Goal: Check status: Check status

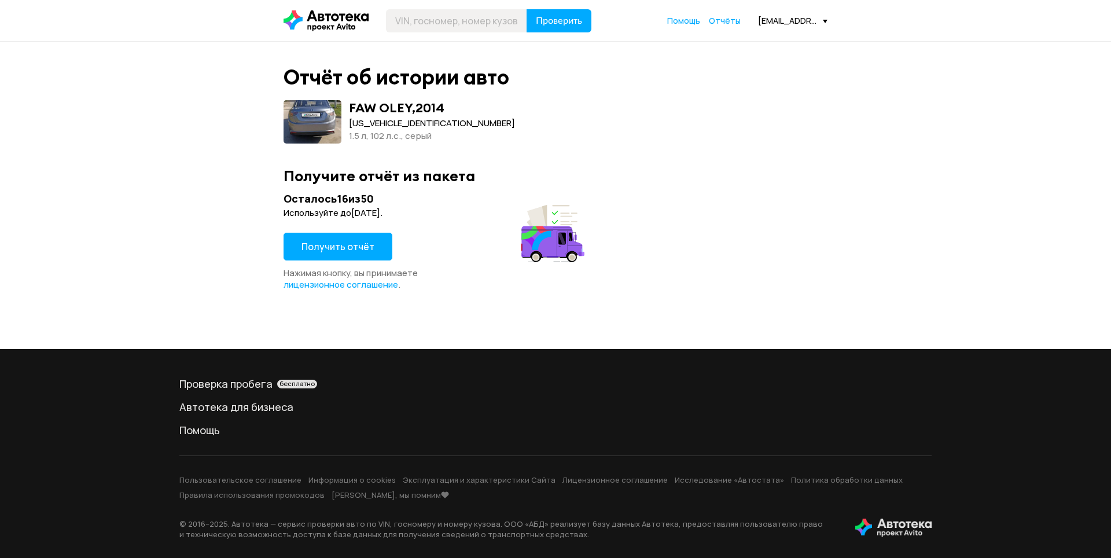
click at [335, 248] on span "Получить отчёт" at bounding box center [337, 246] width 73 height 13
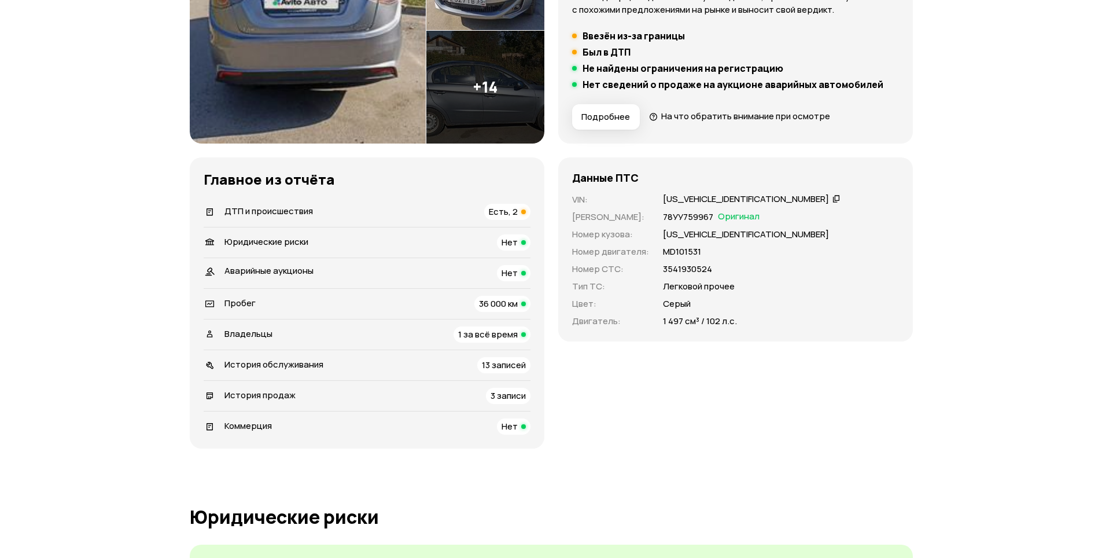
scroll to position [347, 0]
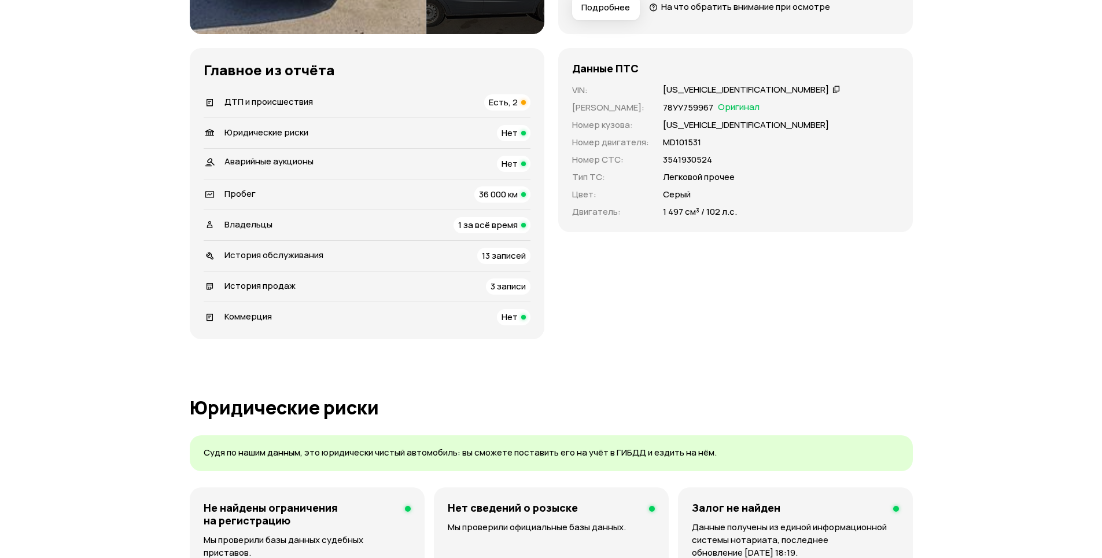
drag, startPoint x: 539, startPoint y: 202, endPoint x: 527, endPoint y: 194, distance: 14.9
click at [531, 196] on div "Главное из отчёта   ДТП и происшествия Есть, 2   Юридические риски Нет Аварийны…" at bounding box center [367, 193] width 355 height 291
click at [525, 194] on div at bounding box center [523, 194] width 5 height 5
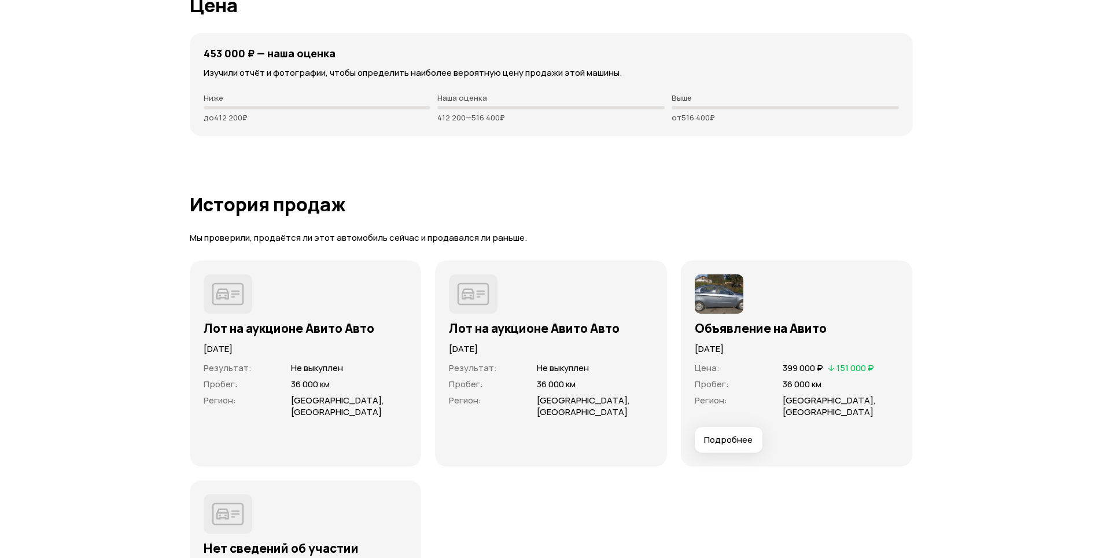
scroll to position [2666, 0]
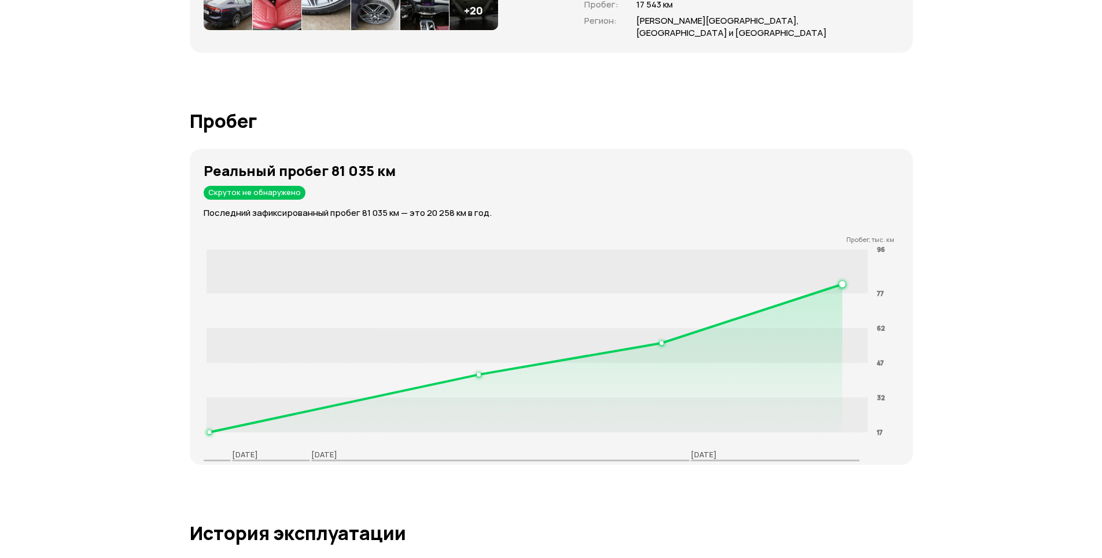
scroll to position [1678, 0]
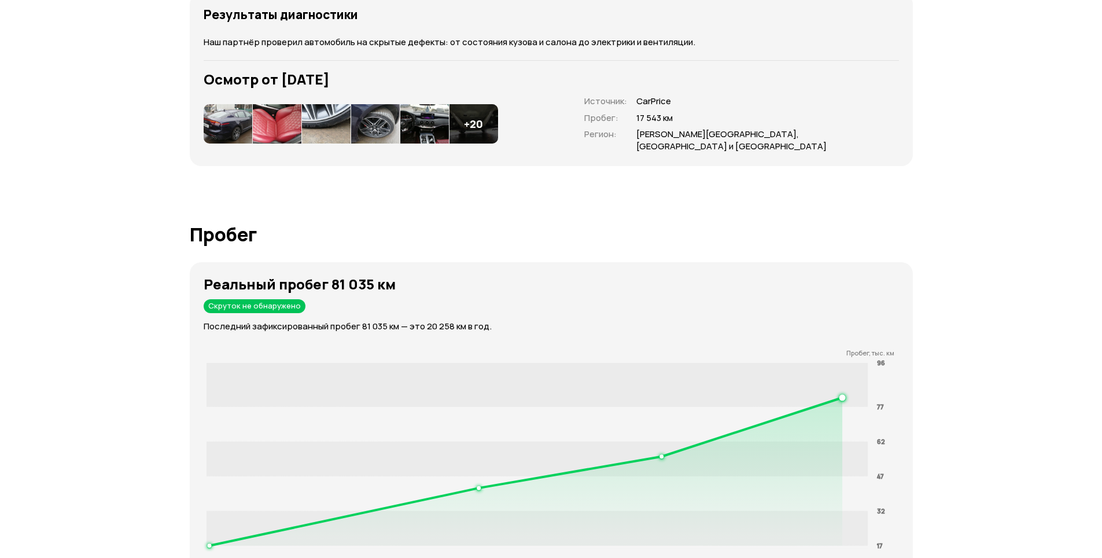
click at [275, 127] on img at bounding box center [277, 123] width 49 height 39
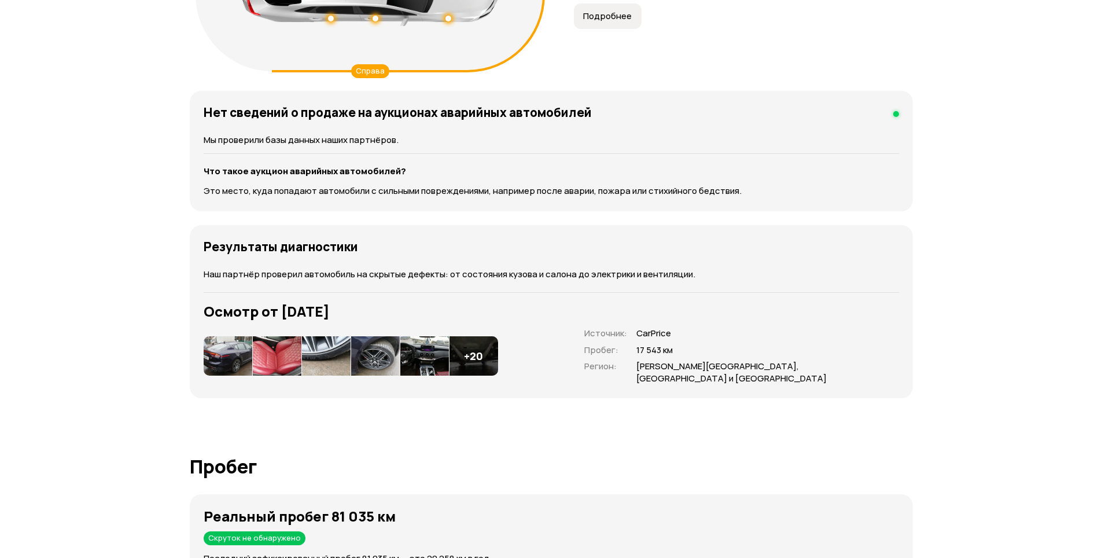
scroll to position [1041, 0]
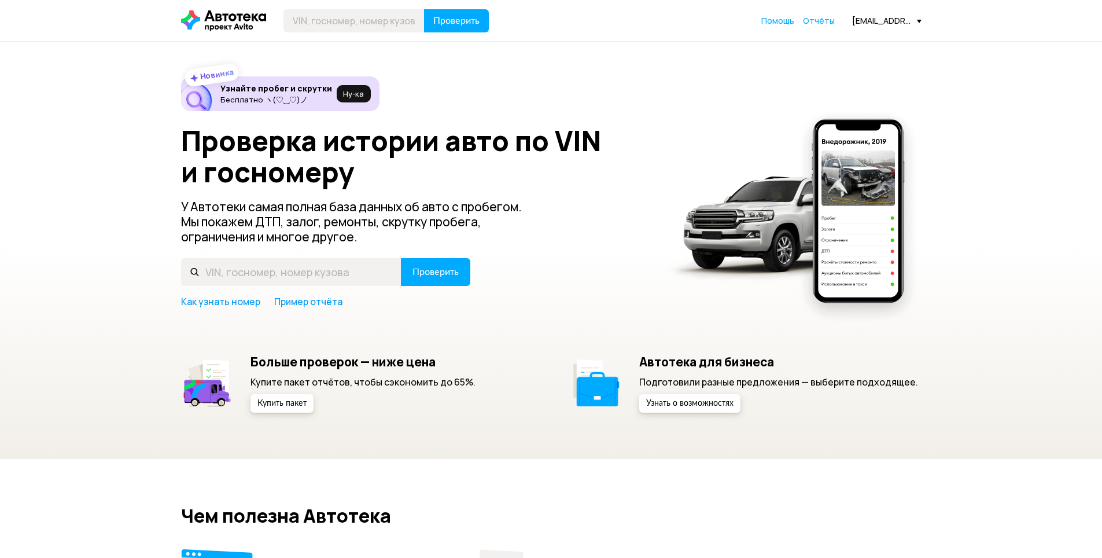
click at [830, 30] on div "Проверить Помощь Отчёты farmadckuu1@mail.ru" at bounding box center [551, 20] width 752 height 23
click at [828, 23] on span "Отчёты" at bounding box center [819, 20] width 32 height 11
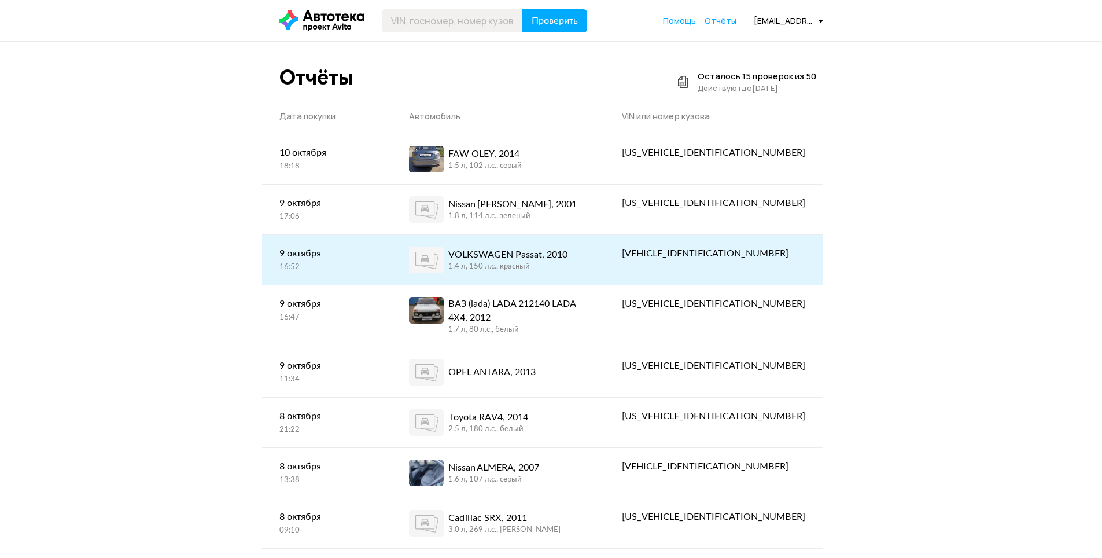
click at [587, 270] on div "VOLKSWAGEN Passat, 2010 1.4 л, 150 л.c., красный" at bounding box center [498, 259] width 178 height 27
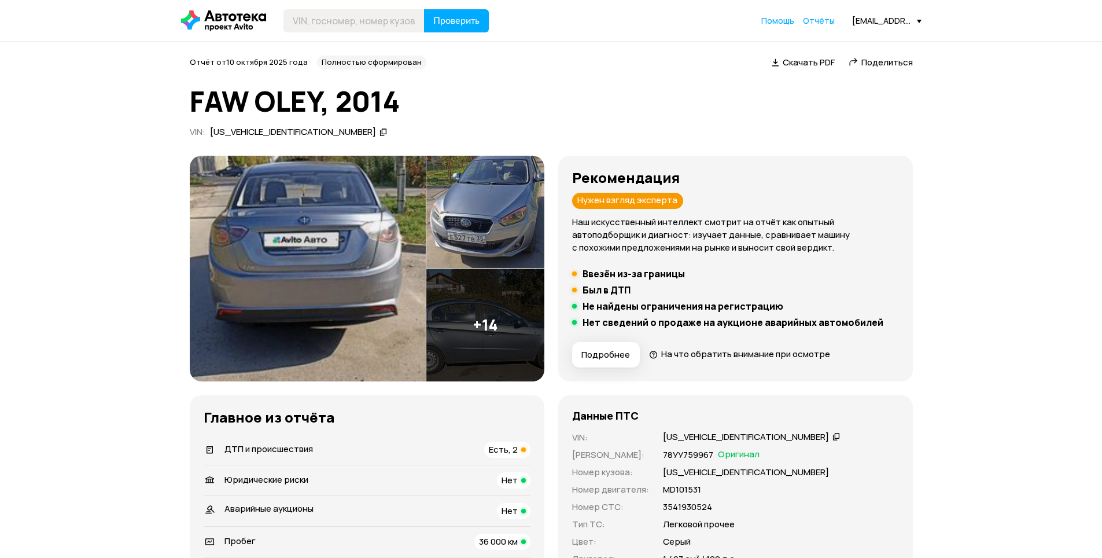
click at [366, 278] on img at bounding box center [308, 269] width 236 height 226
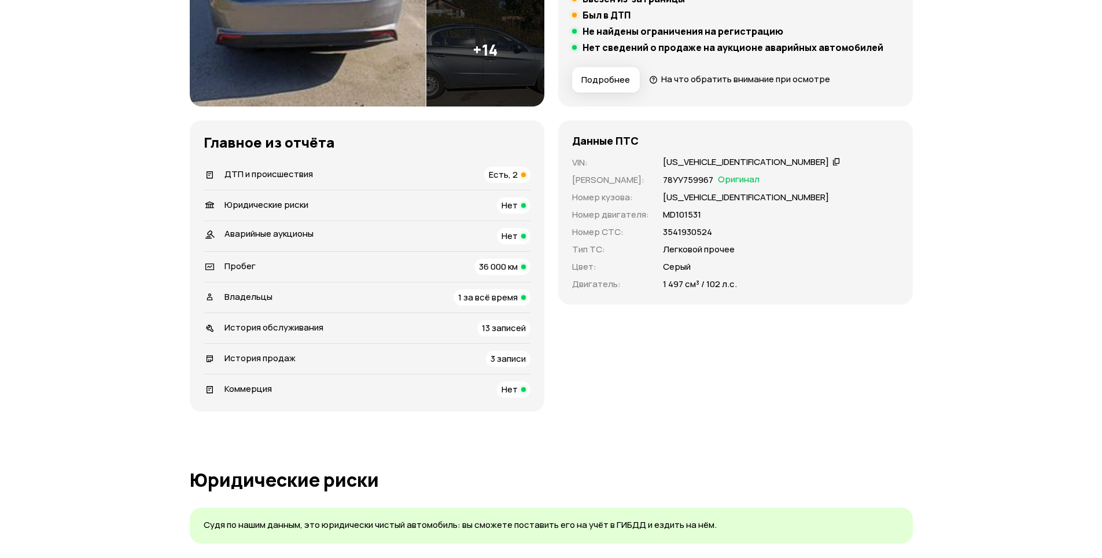
scroll to position [405, 0]
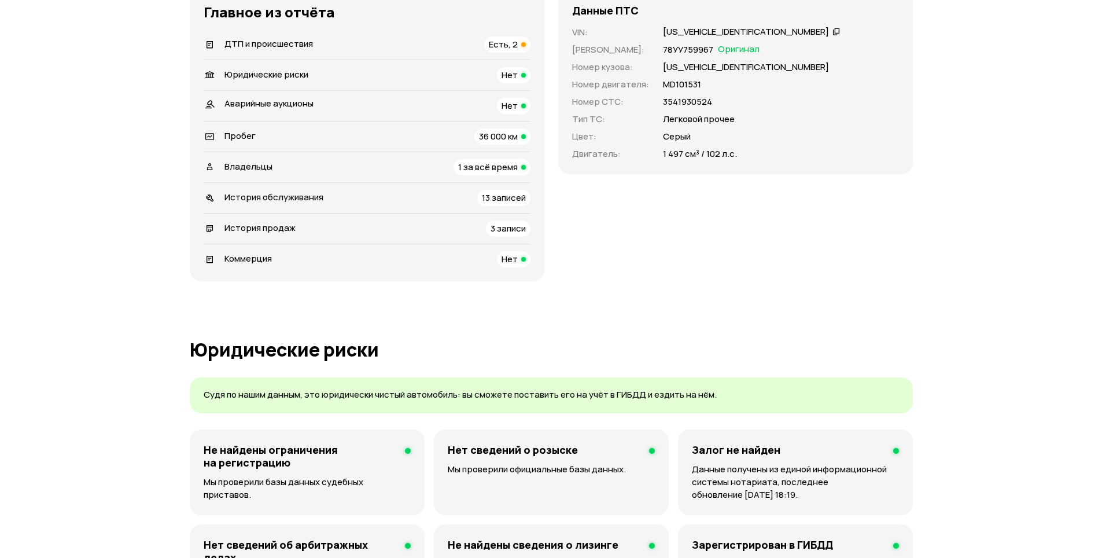
click at [483, 47] on div "ДТП и происшествия Есть, 2" at bounding box center [367, 44] width 327 height 16
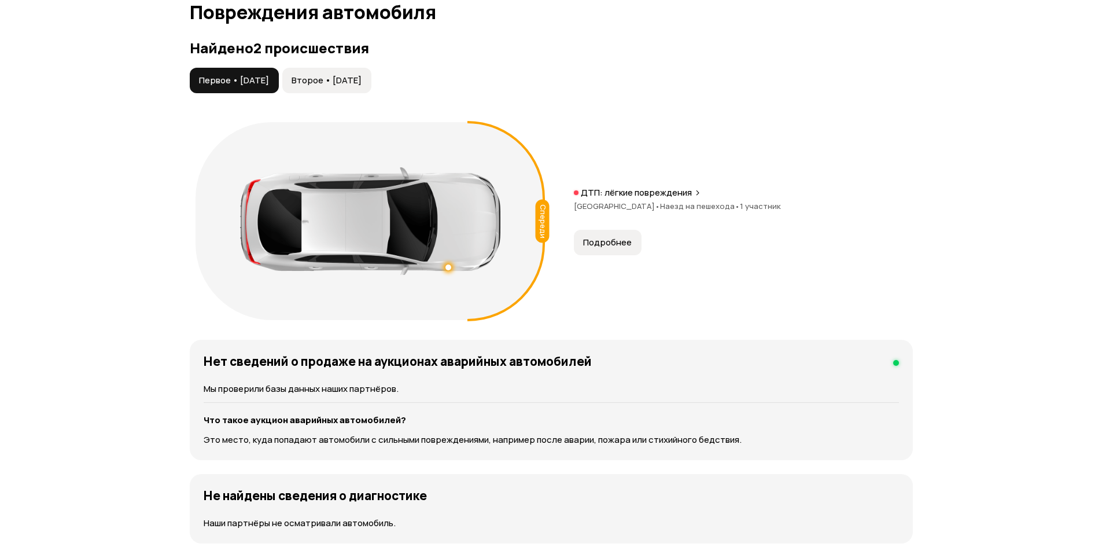
scroll to position [1199, 0]
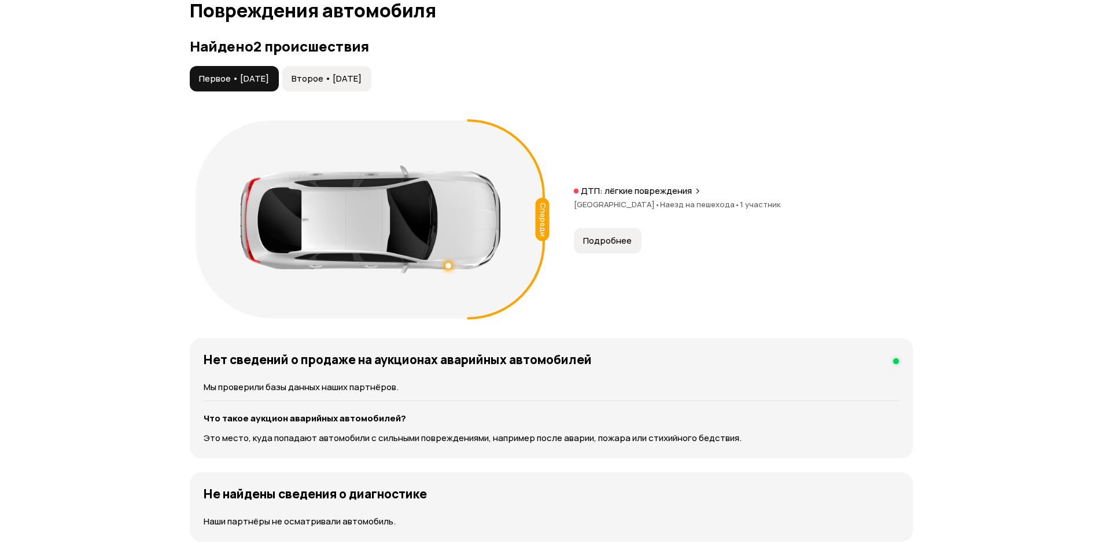
click at [624, 238] on span "Подробнее" at bounding box center [607, 241] width 49 height 12
click at [362, 76] on span "Второе • [DATE]" at bounding box center [327, 79] width 70 height 12
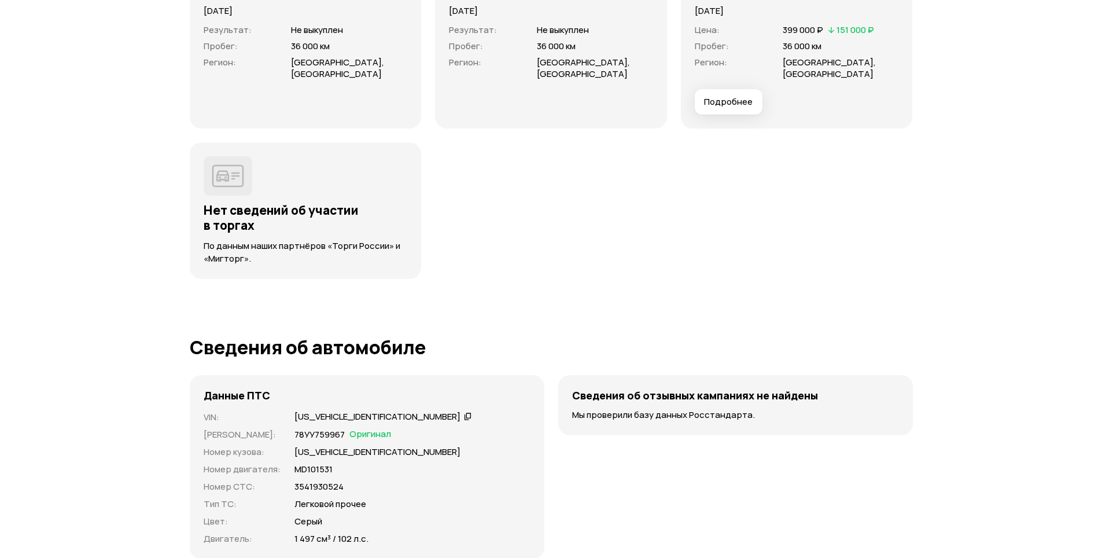
scroll to position [2934, 0]
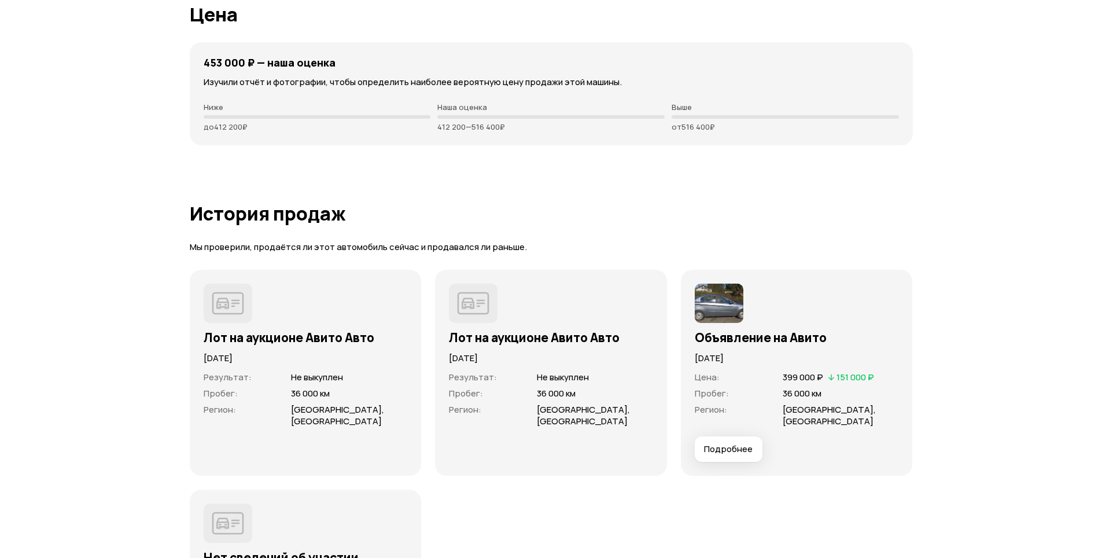
click at [725, 446] on span "Подробнее" at bounding box center [728, 449] width 49 height 12
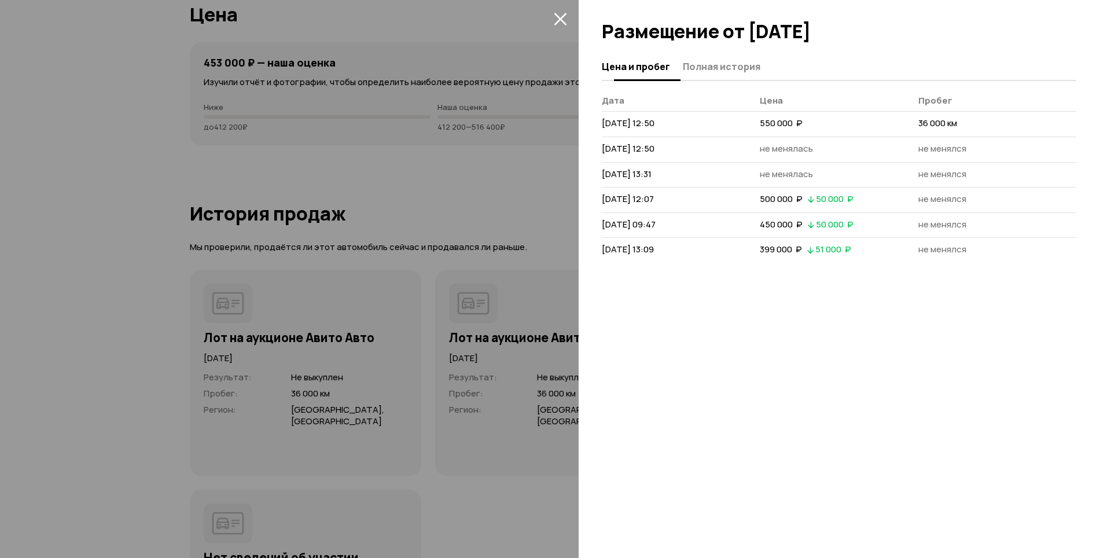
click at [706, 68] on span "Полная история" at bounding box center [722, 67] width 78 height 12
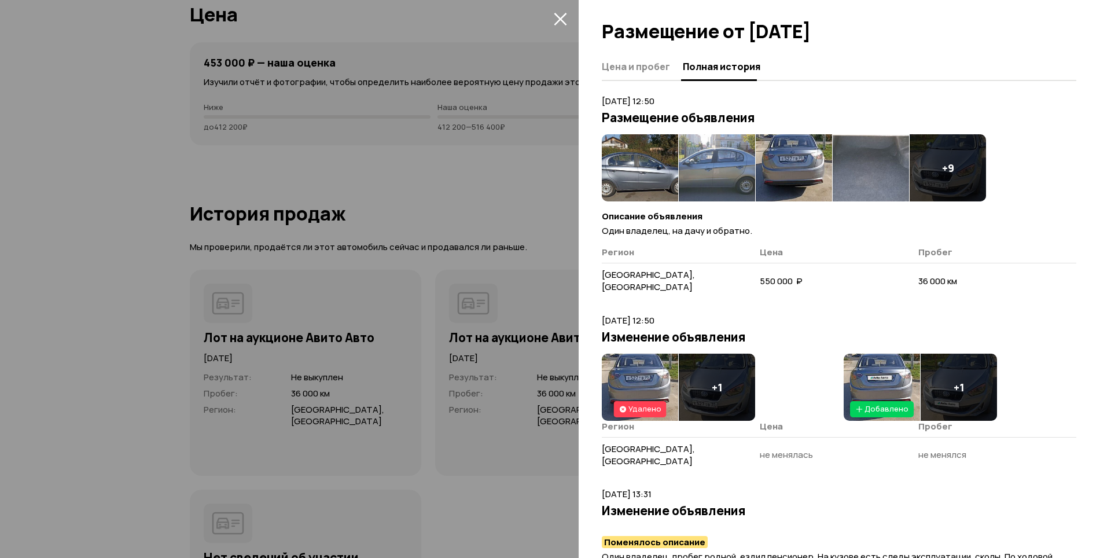
click at [647, 160] on img at bounding box center [640, 167] width 76 height 67
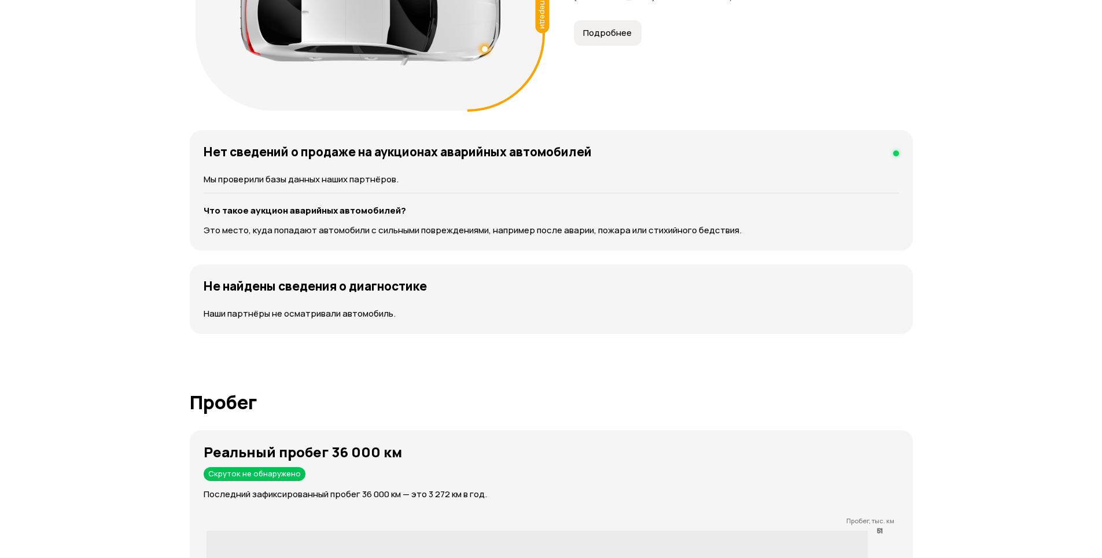
scroll to position [1199, 0]
